Goal: Task Accomplishment & Management: Manage account settings

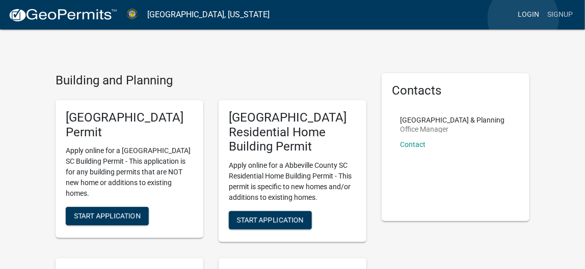
click at [523, 19] on link "Login" at bounding box center [528, 14] width 30 height 19
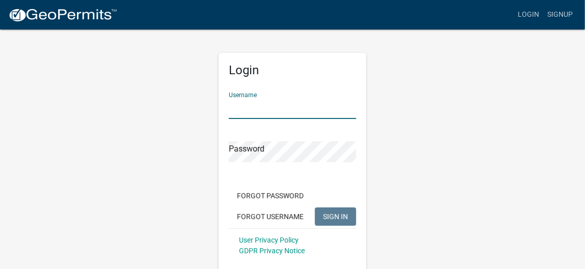
click at [262, 100] on input "Username" at bounding box center [292, 108] width 127 height 21
type input "[EMAIL_ADDRESS][DOMAIN_NAME]"
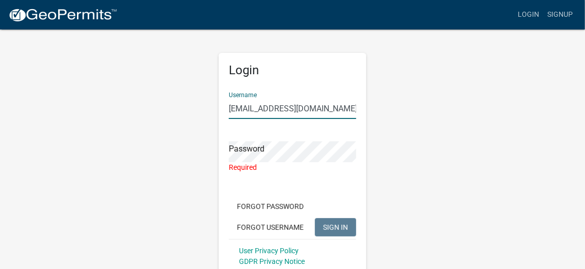
click at [340, 106] on input "[EMAIL_ADDRESS][DOMAIN_NAME]" at bounding box center [292, 108] width 127 height 21
click at [339, 106] on input "[EMAIL_ADDRESS][DOMAIN_NAME]" at bounding box center [292, 108] width 127 height 21
click at [338, 105] on input "[EMAIL_ADDRESS][DOMAIN_NAME]" at bounding box center [292, 108] width 127 height 21
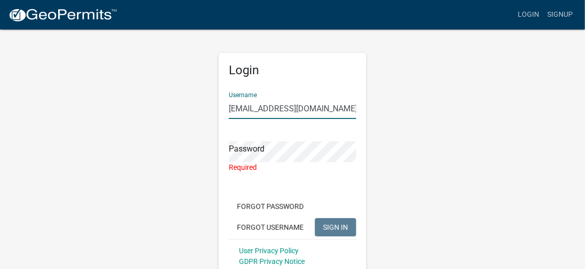
click at [338, 105] on input "[EMAIL_ADDRESS][DOMAIN_NAME]" at bounding box center [292, 108] width 127 height 21
type input "MWHS2023"
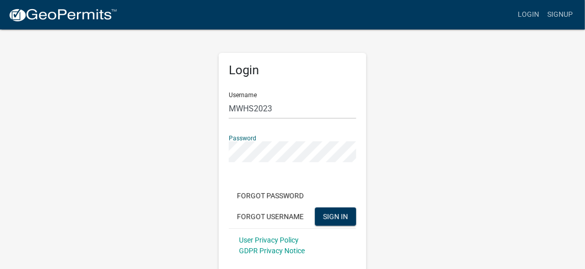
click at [315, 208] on button "SIGN IN" at bounding box center [335, 217] width 41 height 18
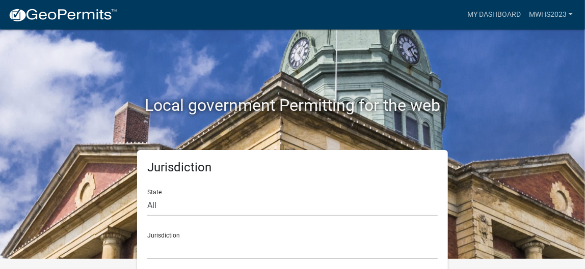
scroll to position [19, 0]
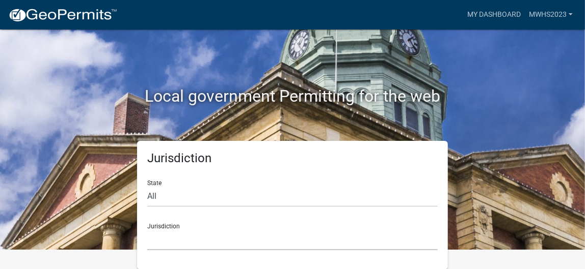
click at [164, 245] on select "[GEOGRAPHIC_DATA], [US_STATE] [GEOGRAPHIC_DATA], [US_STATE][PERSON_NAME][GEOGRA…" at bounding box center [292, 240] width 290 height 21
click at [166, 232] on select "[GEOGRAPHIC_DATA], [US_STATE] [GEOGRAPHIC_DATA], [US_STATE][PERSON_NAME][GEOGRA…" at bounding box center [292, 240] width 290 height 21
click at [166, 205] on select "All [US_STATE] [US_STATE] [US_STATE] [US_STATE] [US_STATE] [US_STATE] [US_STATE…" at bounding box center [292, 196] width 290 height 21
select select "[US_STATE]"
click at [147, 186] on select "All [US_STATE] [US_STATE] [US_STATE] [US_STATE] [US_STATE] [US_STATE] [US_STATE…" at bounding box center [292, 196] width 290 height 21
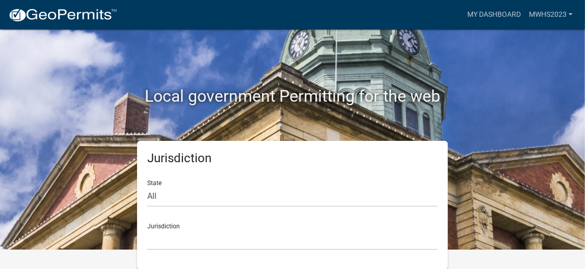
click at [493, 196] on div "Jurisdiction State All [US_STATE] [US_STATE] [US_STATE] [US_STATE] [US_STATE] […" at bounding box center [292, 205] width 489 height 129
click at [156, 249] on select "[GEOGRAPHIC_DATA], [US_STATE] [GEOGRAPHIC_DATA], [US_STATE]" at bounding box center [292, 240] width 290 height 21
click at [166, 236] on select "[GEOGRAPHIC_DATA], [US_STATE] [GEOGRAPHIC_DATA], [US_STATE]" at bounding box center [292, 240] width 290 height 21
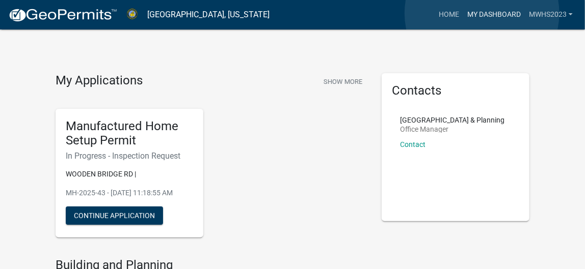
click at [482, 13] on link "My Dashboard" at bounding box center [494, 14] width 62 height 19
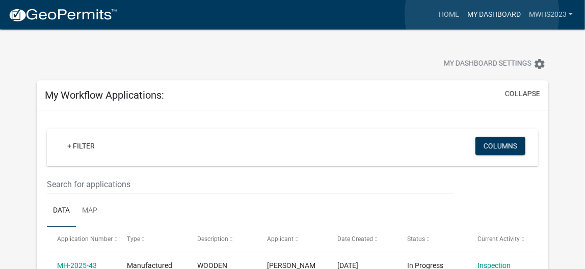
click at [482, 14] on link "My Dashboard" at bounding box center [494, 14] width 62 height 19
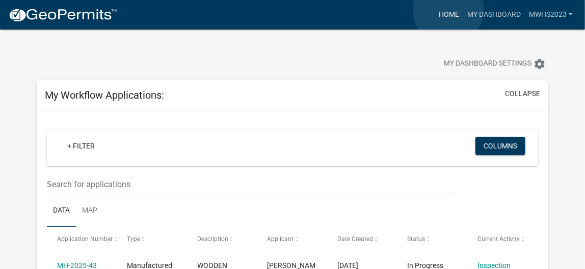
click at [448, 10] on link "Home" at bounding box center [448, 14] width 29 height 19
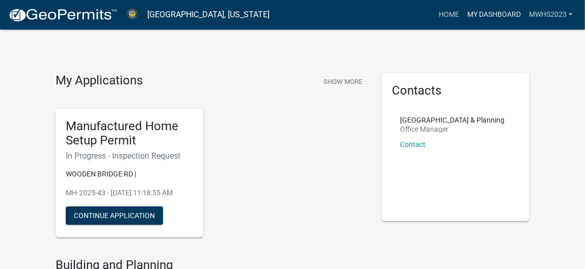
click at [509, 13] on link "My Dashboard" at bounding box center [494, 14] width 62 height 19
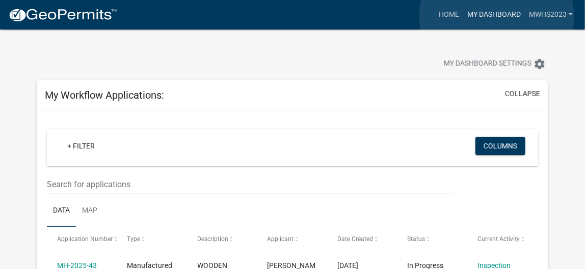
click at [496, 16] on link "My Dashboard" at bounding box center [494, 14] width 62 height 19
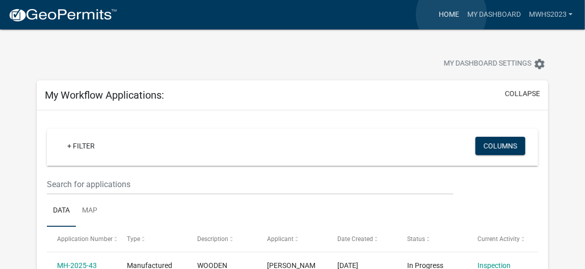
click at [451, 14] on link "Home" at bounding box center [448, 14] width 29 height 19
